Goal: Information Seeking & Learning: Understand process/instructions

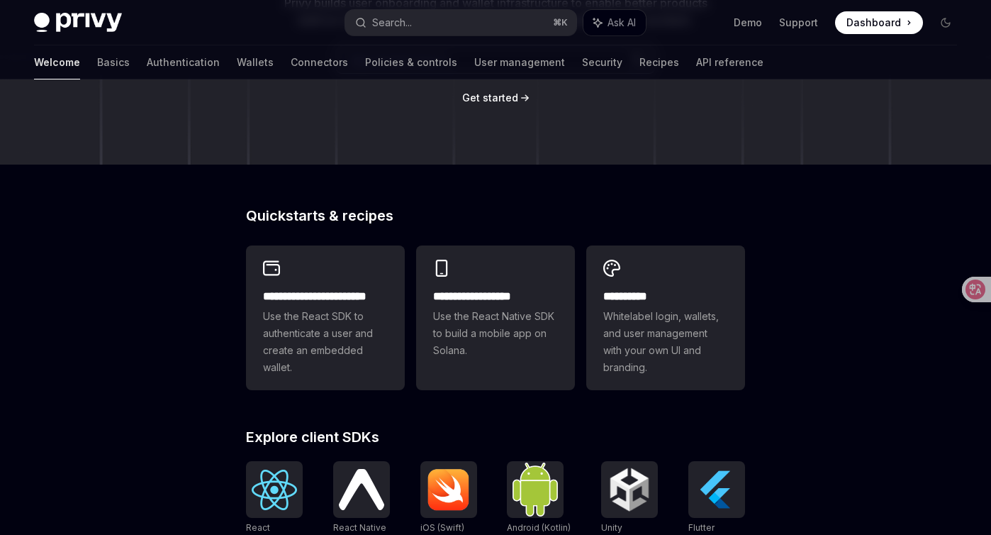
scroll to position [151, 0]
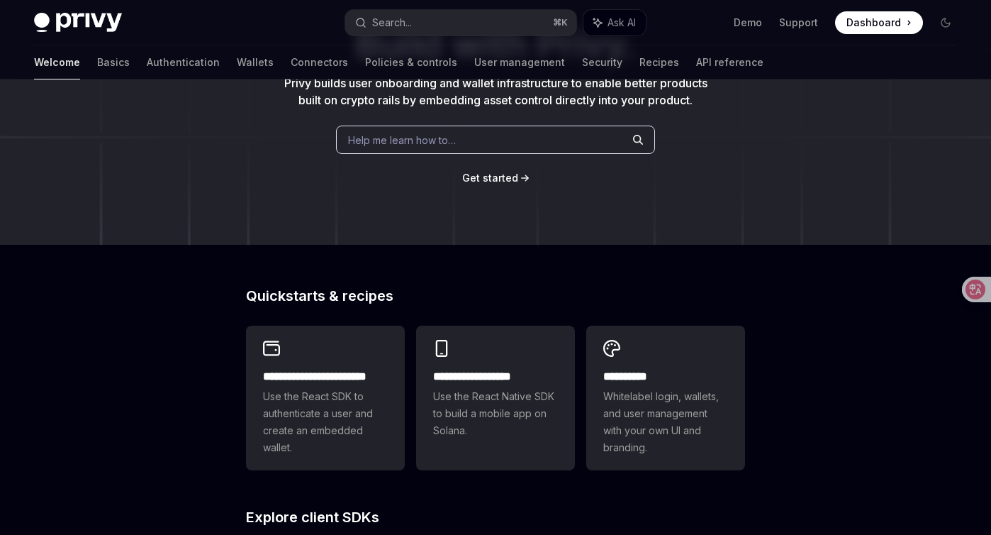
click at [423, 140] on span "Help me learn how to…" at bounding box center [402, 140] width 108 height 15
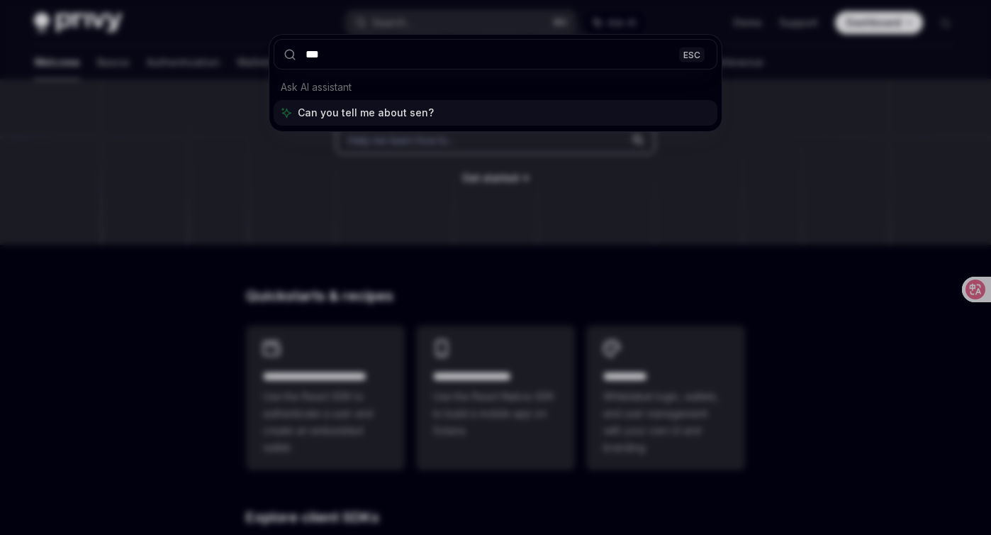
type input "****"
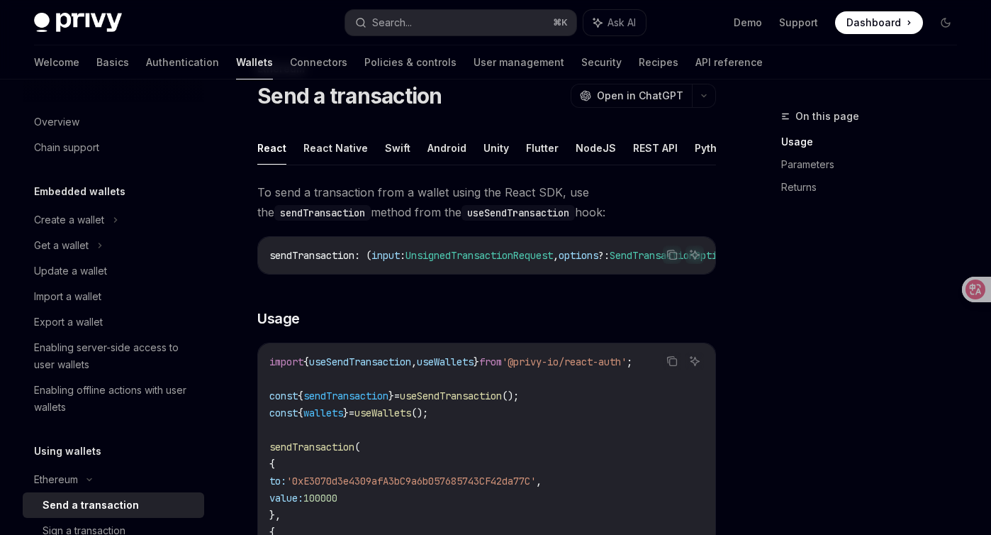
scroll to position [43, 0]
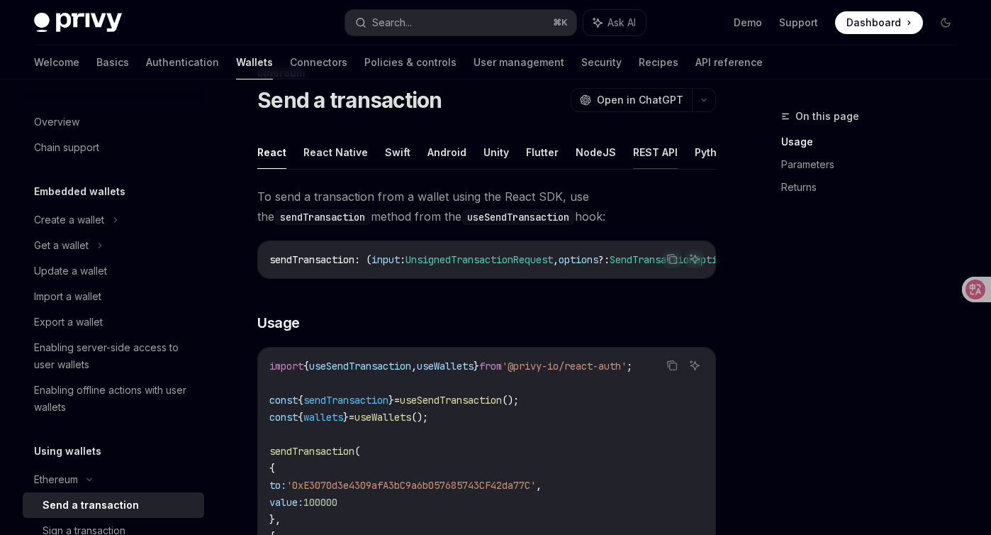
click at [643, 150] on button "REST API" at bounding box center [655, 151] width 45 height 33
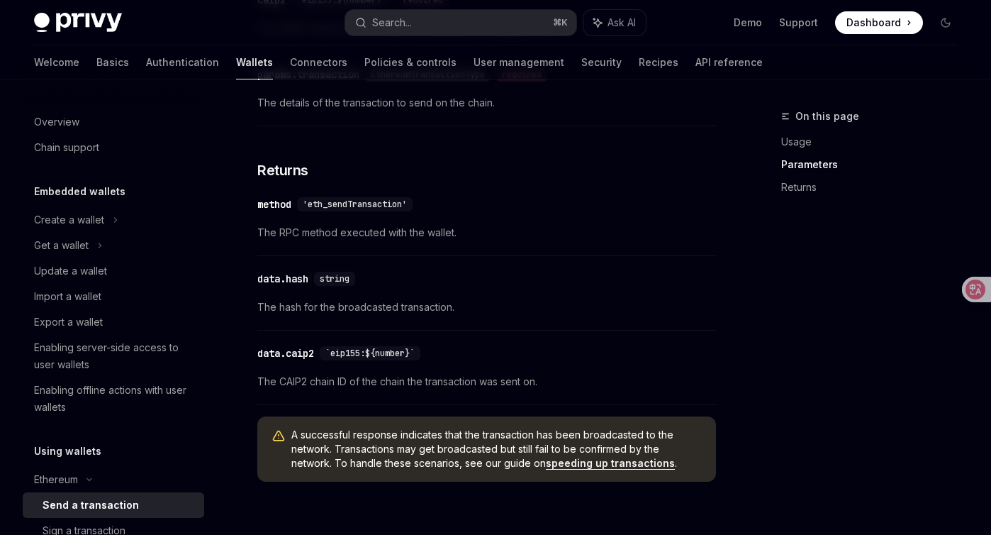
scroll to position [1185, 0]
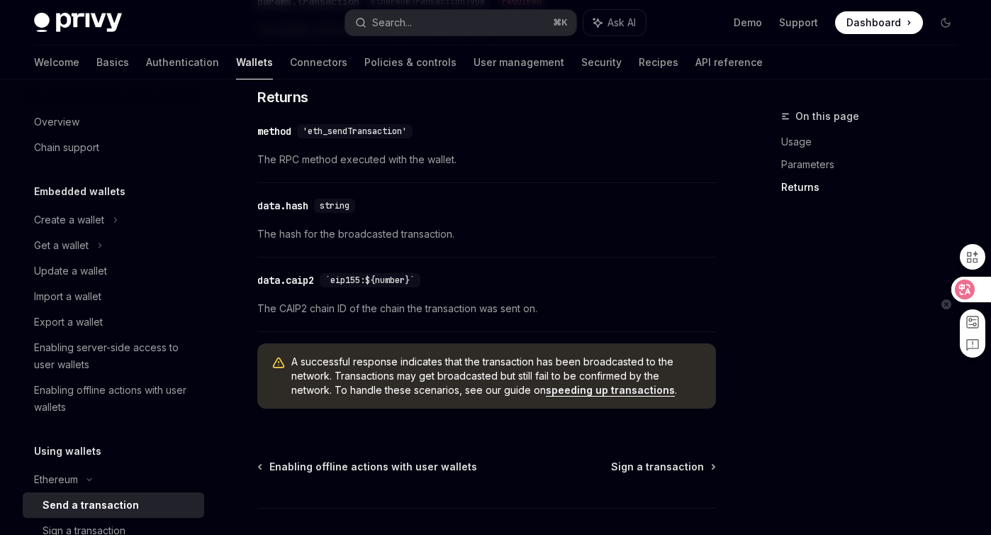
click at [963, 296] on icon at bounding box center [965, 289] width 14 height 14
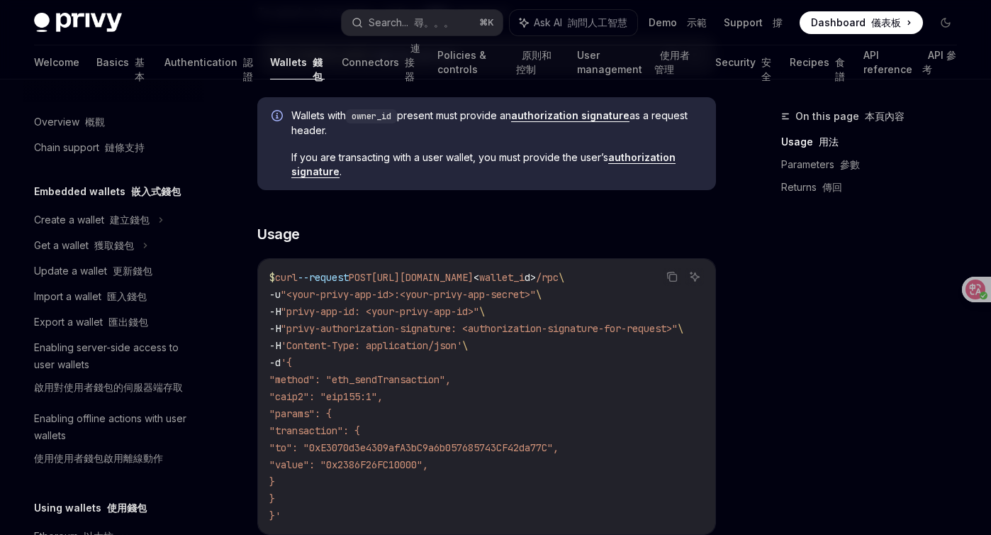
scroll to position [65, 0]
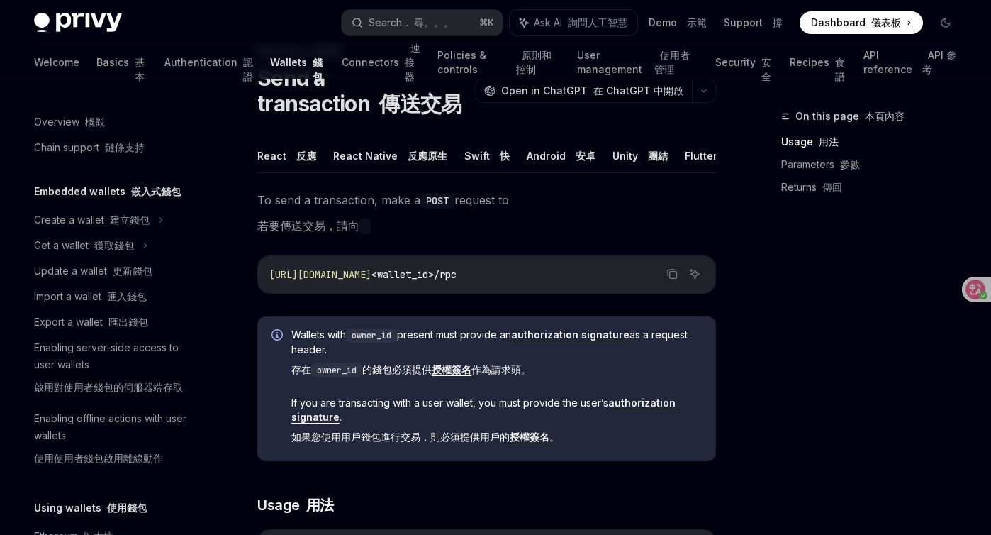
click at [579, 338] on link "authorization signature" at bounding box center [570, 334] width 118 height 13
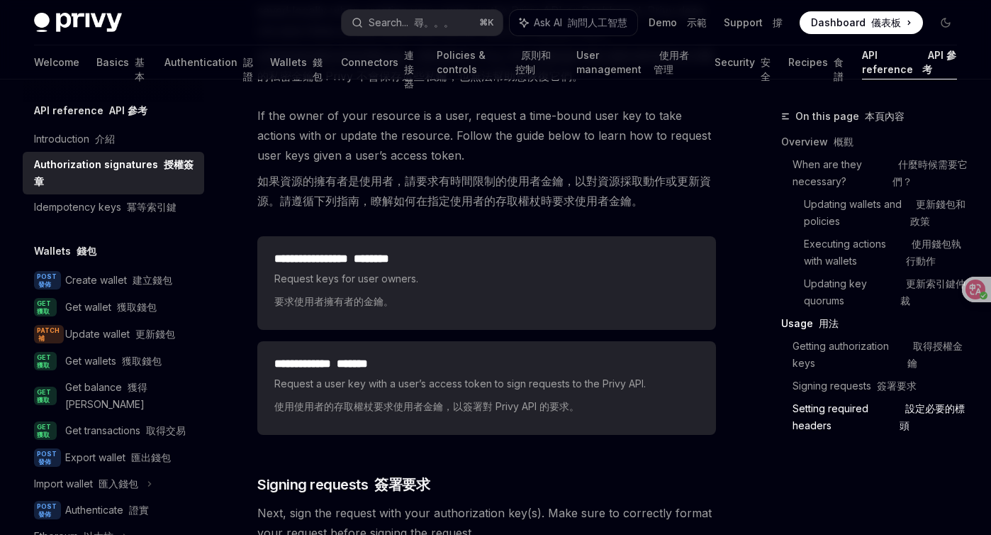
scroll to position [3030, 0]
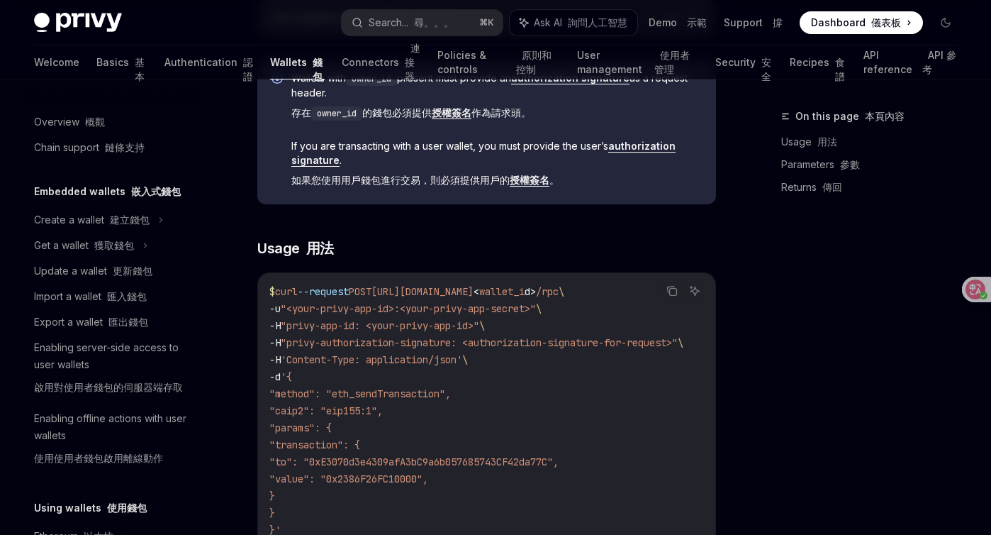
scroll to position [326, 0]
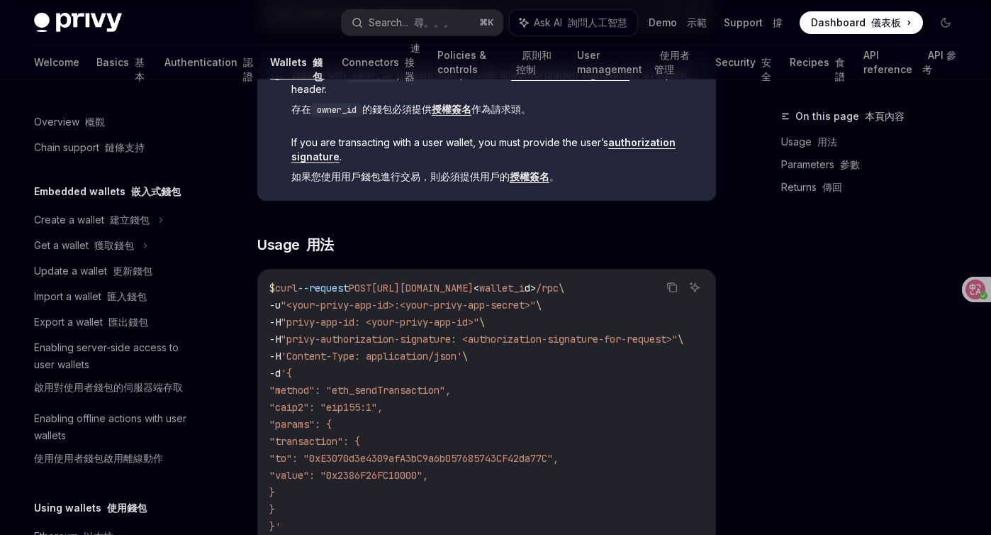
click at [499, 465] on code "$ curl --request POST https://api.privy.io/v1/wallets/ < wallet_i d > /rpc \ -u…" at bounding box center [493, 406] width 448 height 255
click at [490, 343] on span ""privy-authorization-signature: <authorization-signature-for-request>"" at bounding box center [479, 339] width 397 height 13
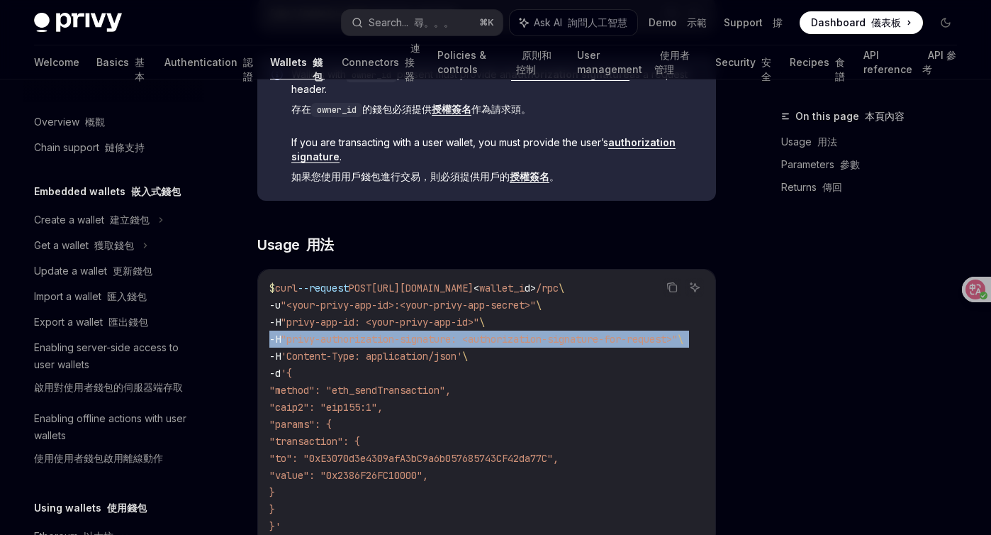
click at [490, 343] on span ""privy-authorization-signature: <authorization-signature-for-request>"" at bounding box center [479, 339] width 397 height 13
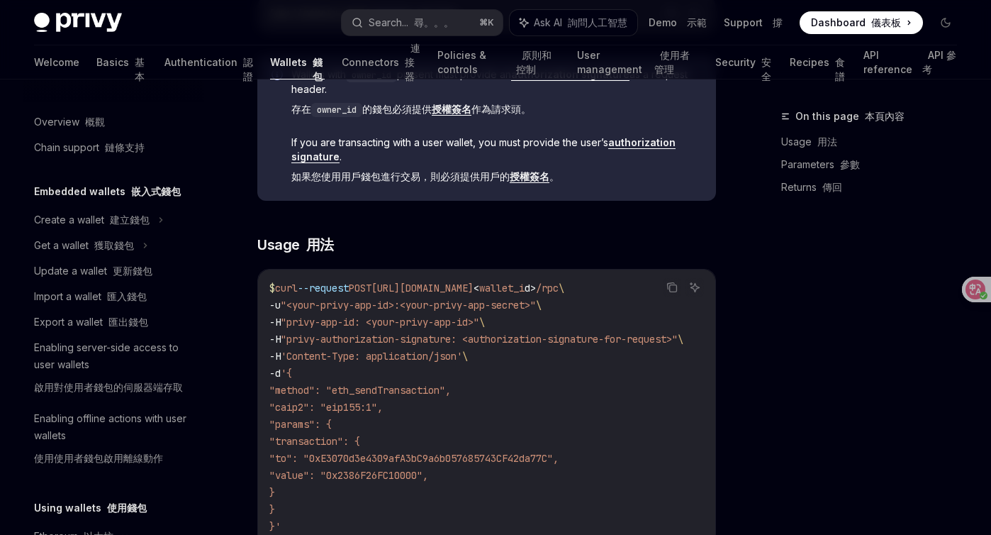
click at [611, 352] on code "$ curl --request POST https://api.privy.io/v1/wallets/ < wallet_i d > /rpc \ -u…" at bounding box center [493, 406] width 448 height 255
click at [647, 143] on link "authorization signature" at bounding box center [483, 149] width 384 height 27
type textarea "*"
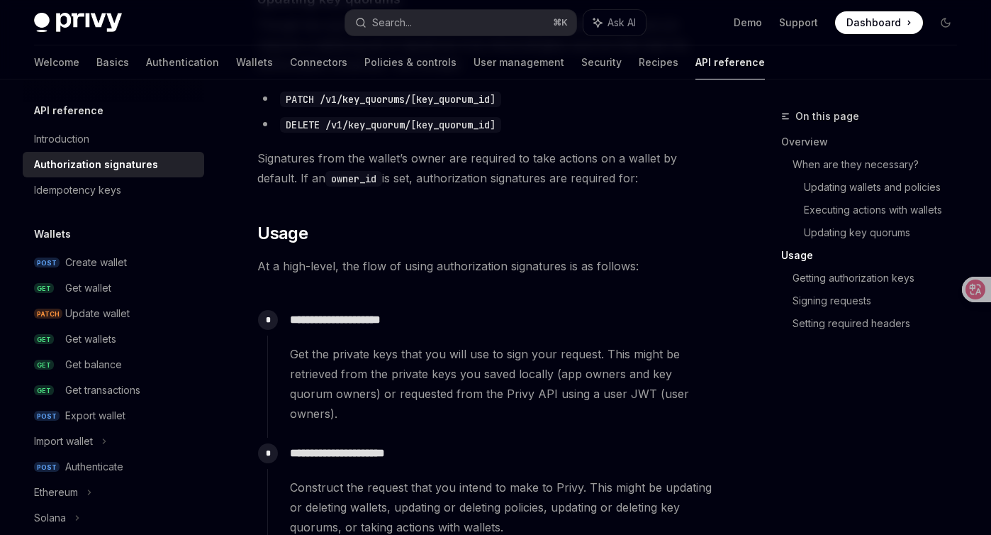
scroll to position [1315, 0]
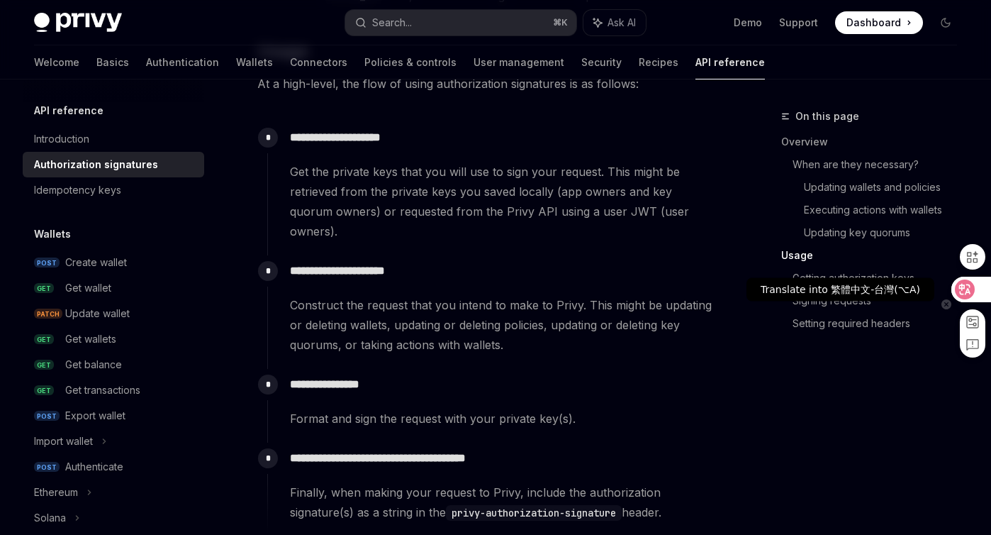
click at [959, 294] on icon at bounding box center [965, 289] width 14 height 14
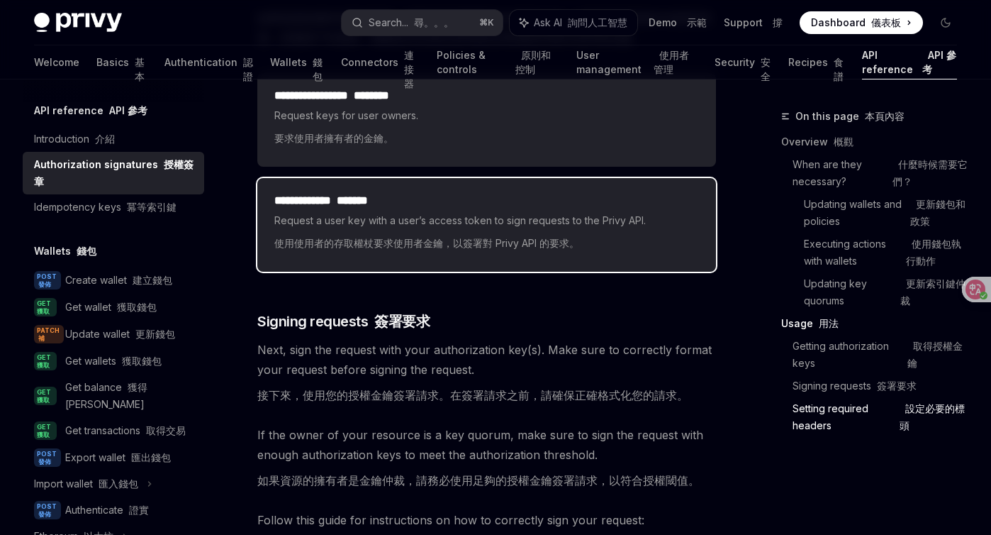
scroll to position [2547, 0]
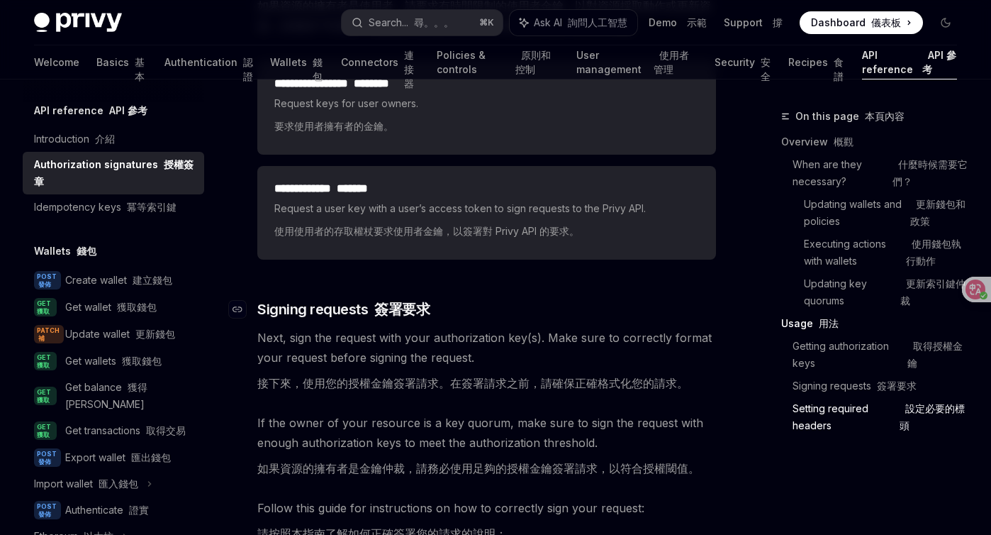
click at [435, 299] on h3 "​ Signing requests 簽署要求" at bounding box center [486, 309] width 459 height 20
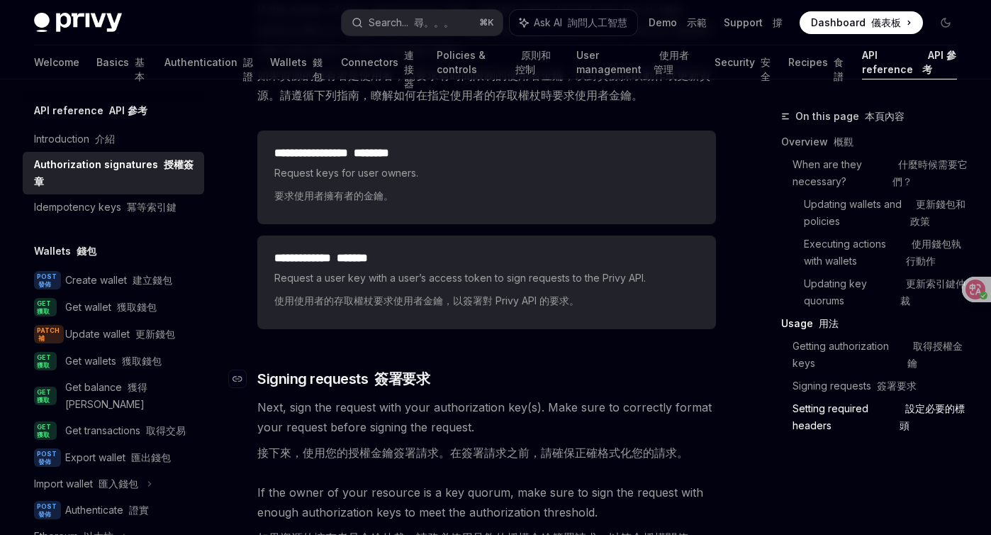
scroll to position [2476, 0]
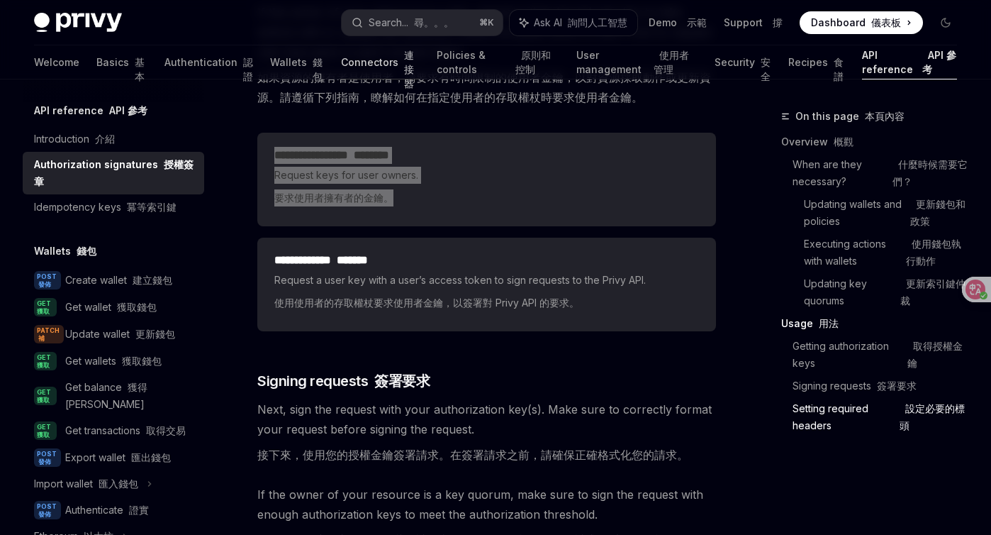
type textarea "*"
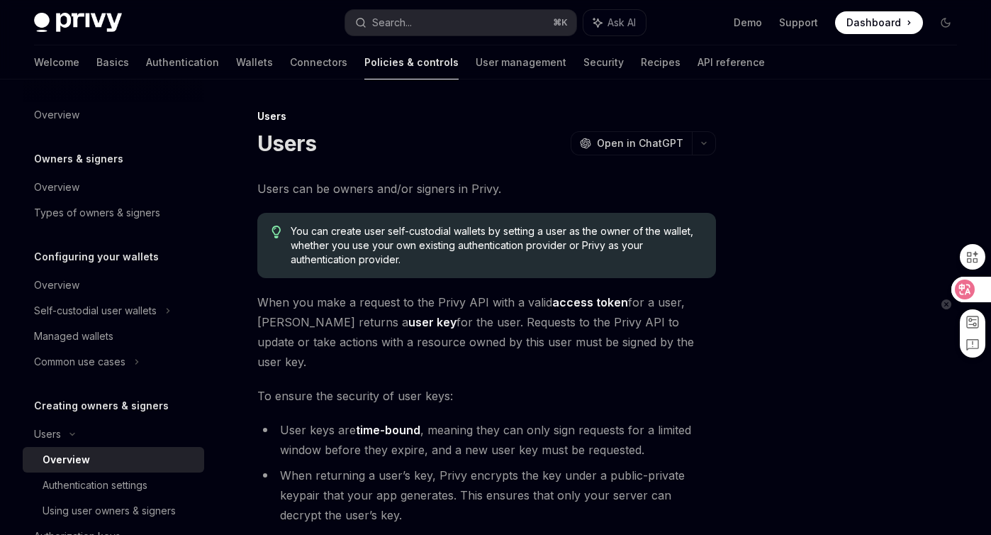
click at [960, 287] on icon at bounding box center [966, 289] width 12 height 11
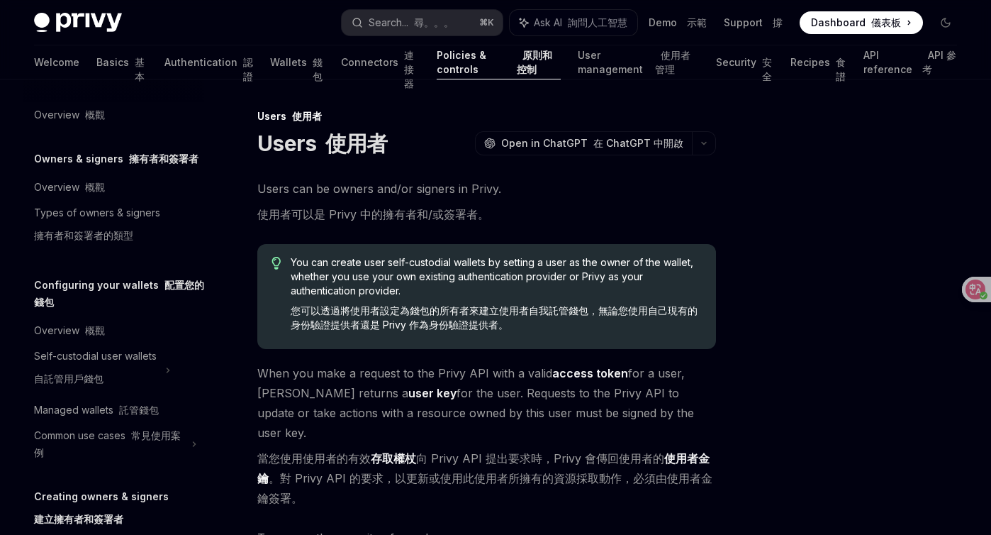
type textarea "*"
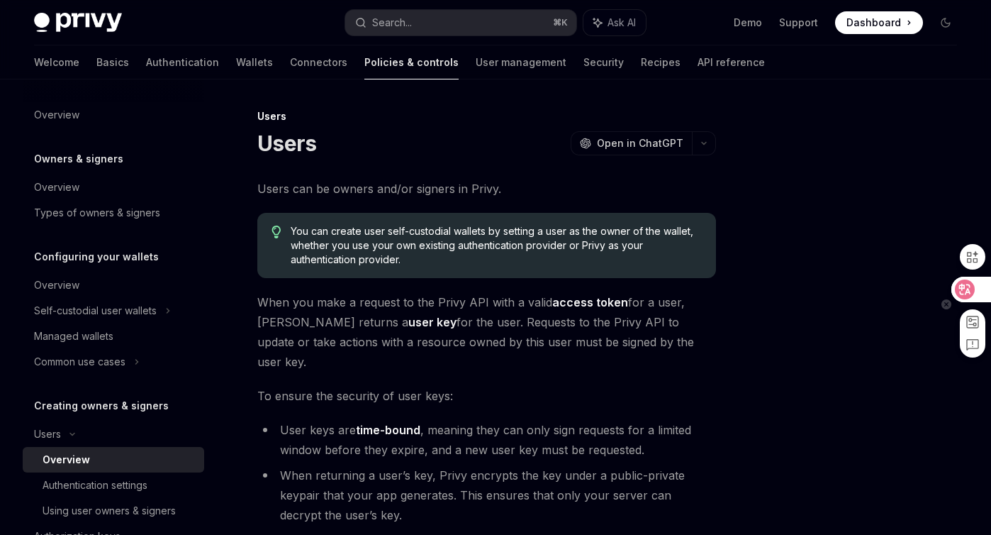
click at [966, 286] on icon at bounding box center [965, 289] width 14 height 14
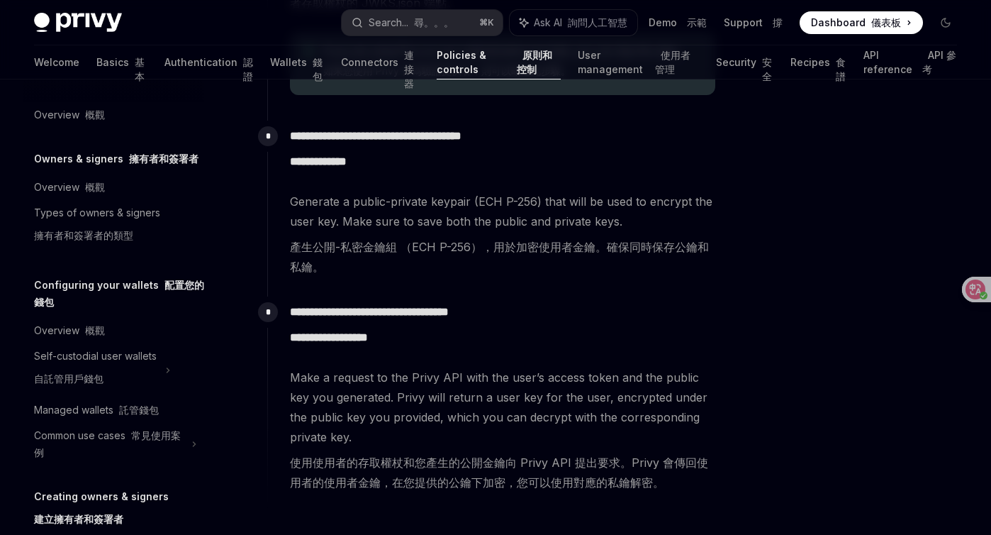
scroll to position [1020, 0]
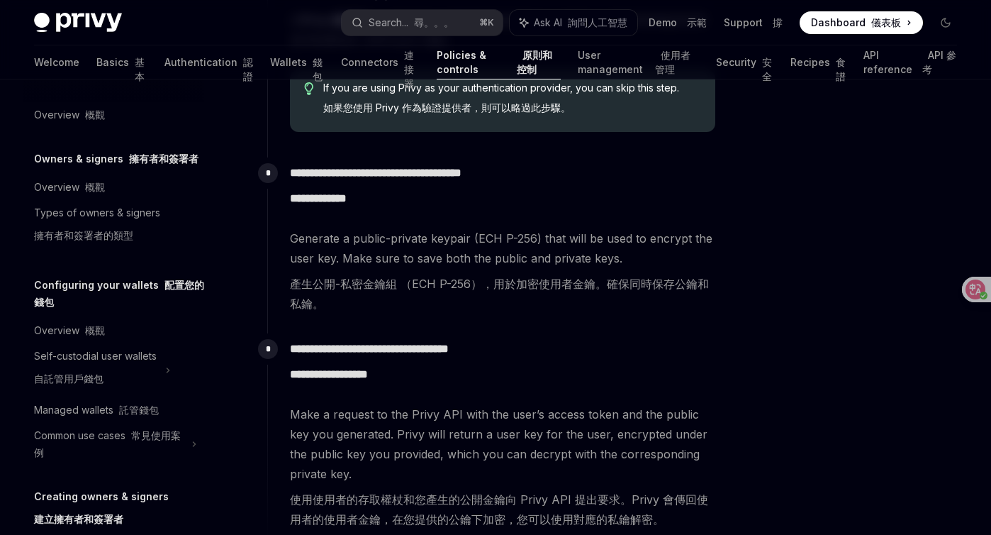
type textarea "*"
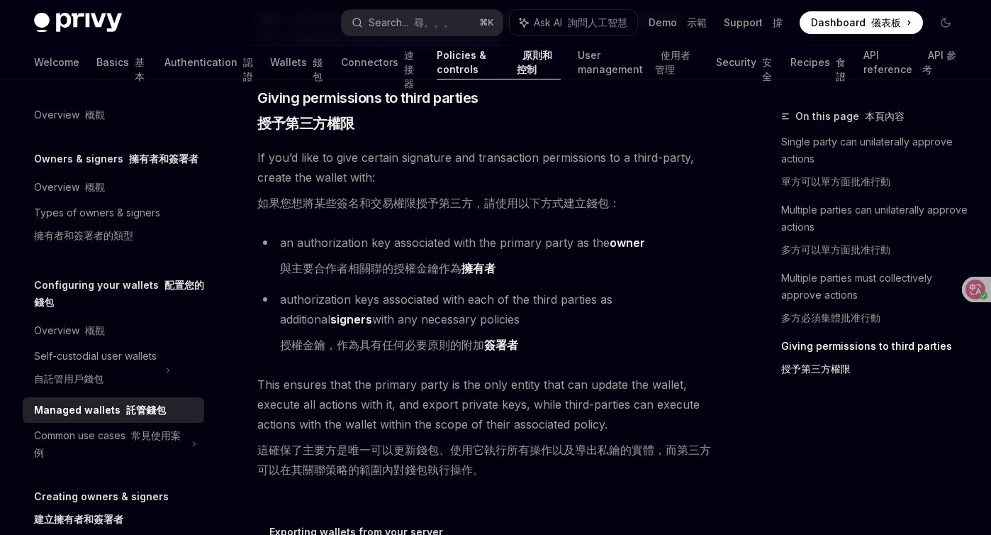
scroll to position [1517, 0]
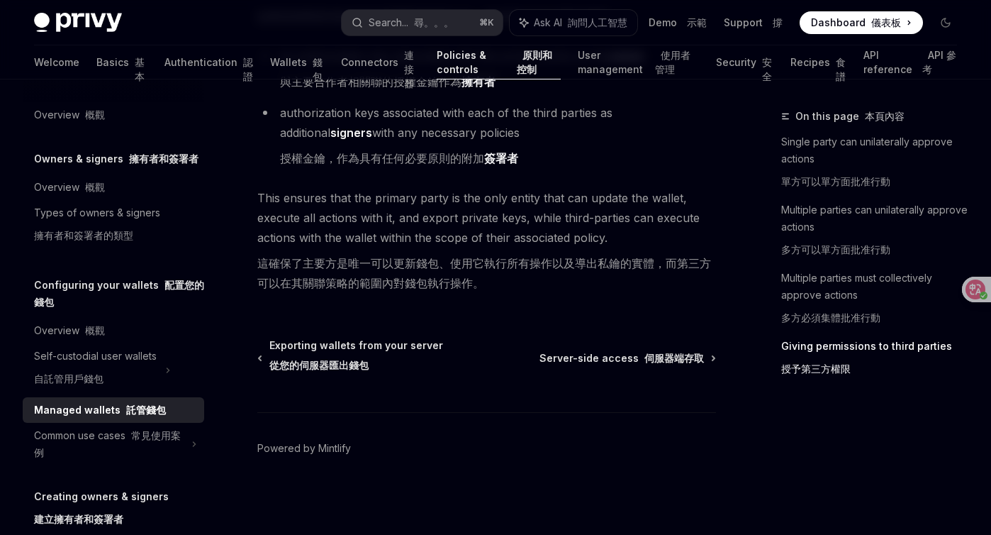
type textarea "*"
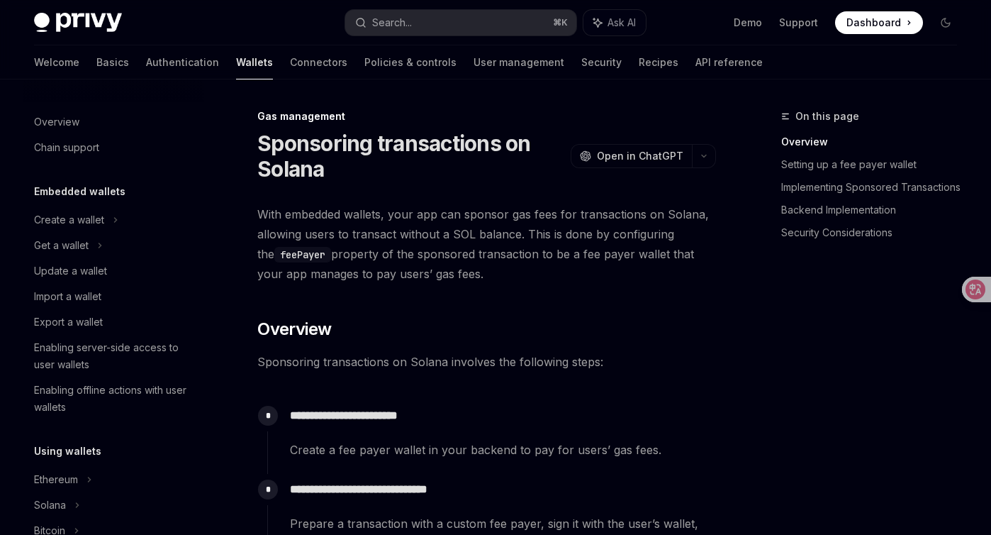
type textarea "*"
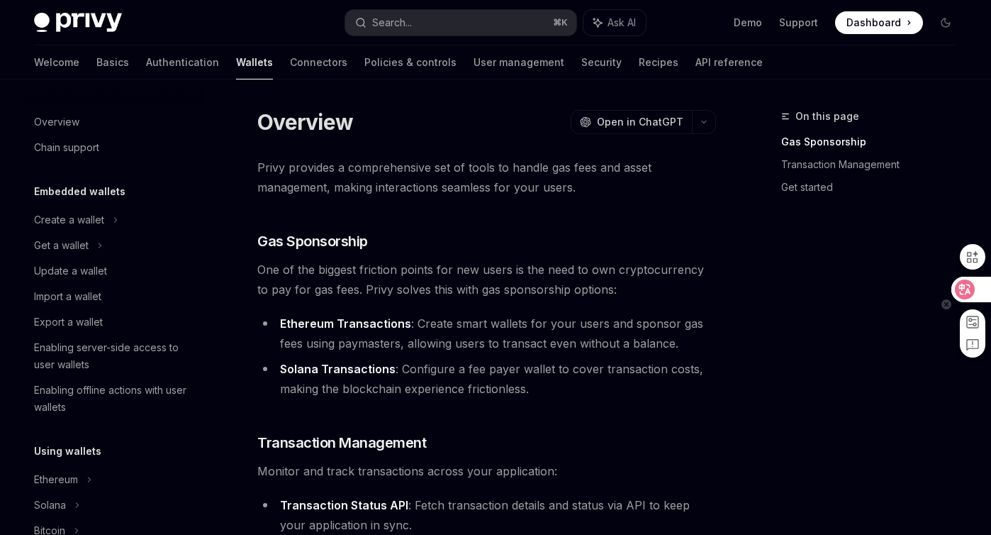
click at [960, 290] on icon at bounding box center [965, 289] width 14 height 14
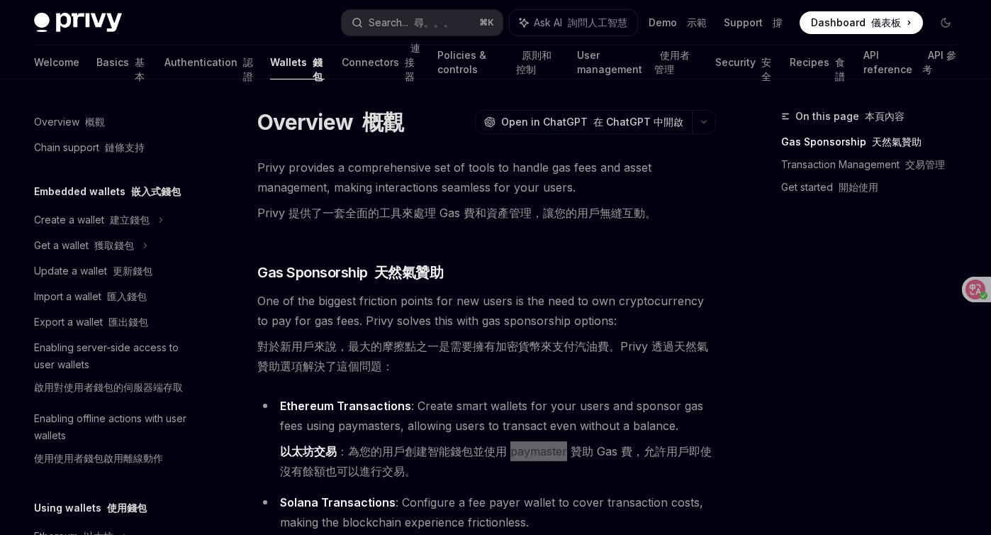
type textarea "*"
